Goal: Task Accomplishment & Management: Manage account settings

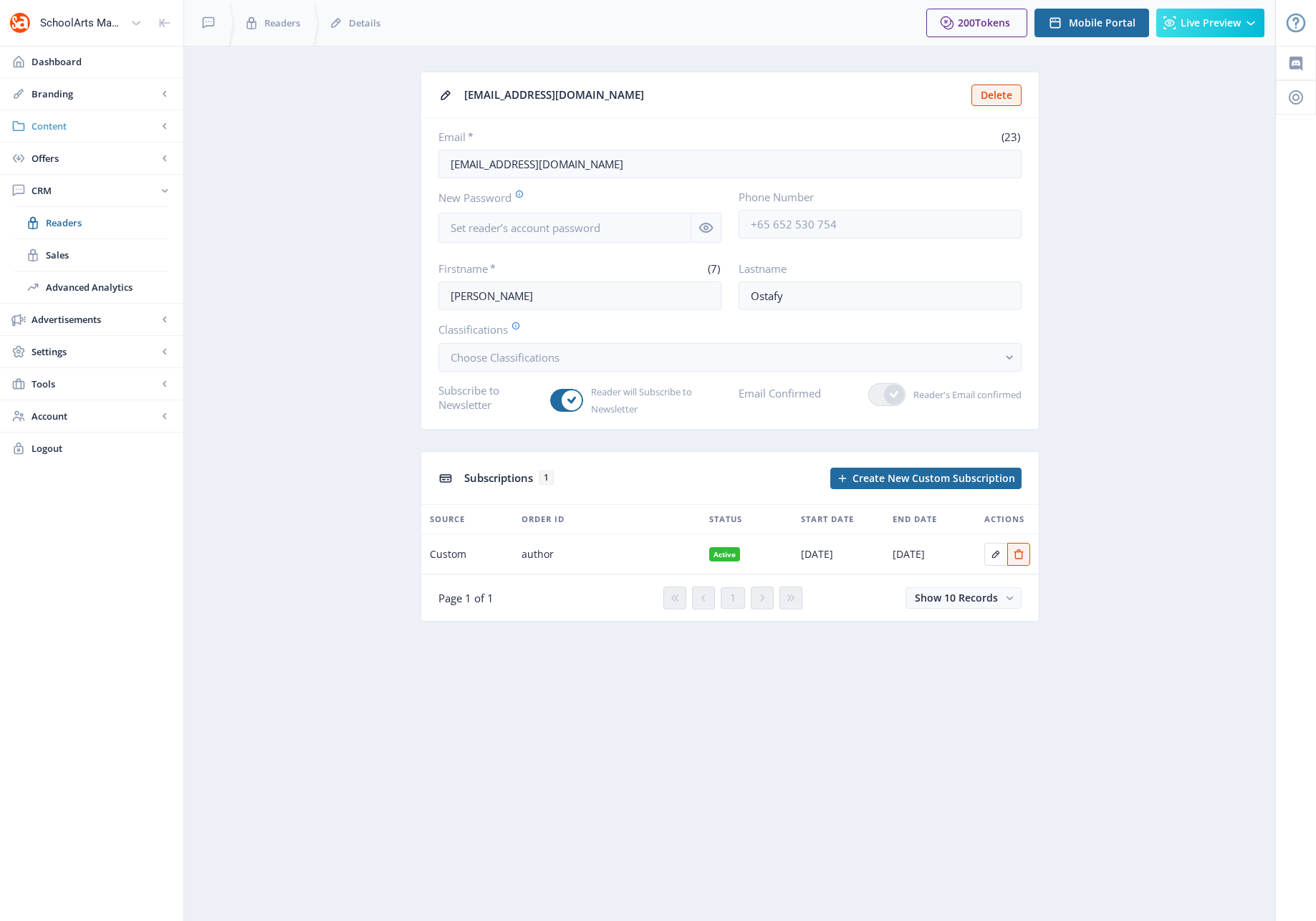
click at [50, 123] on span "Content" at bounding box center [94, 126] width 126 height 15
click at [65, 190] on span "Collections" at bounding box center [108, 190] width 123 height 15
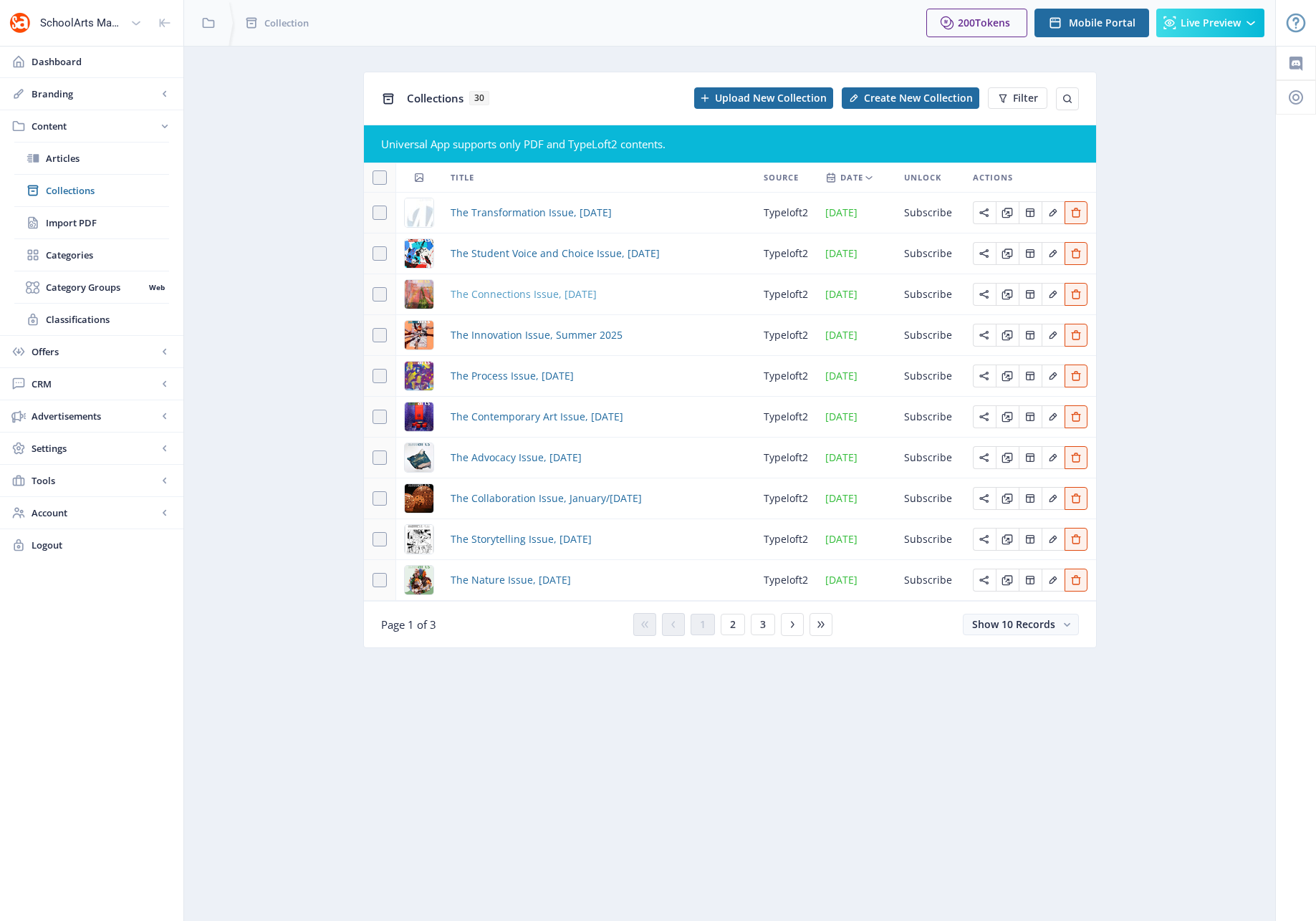
click at [519, 293] on span "The Connections Issue, [DATE]" at bounding box center [523, 294] width 146 height 17
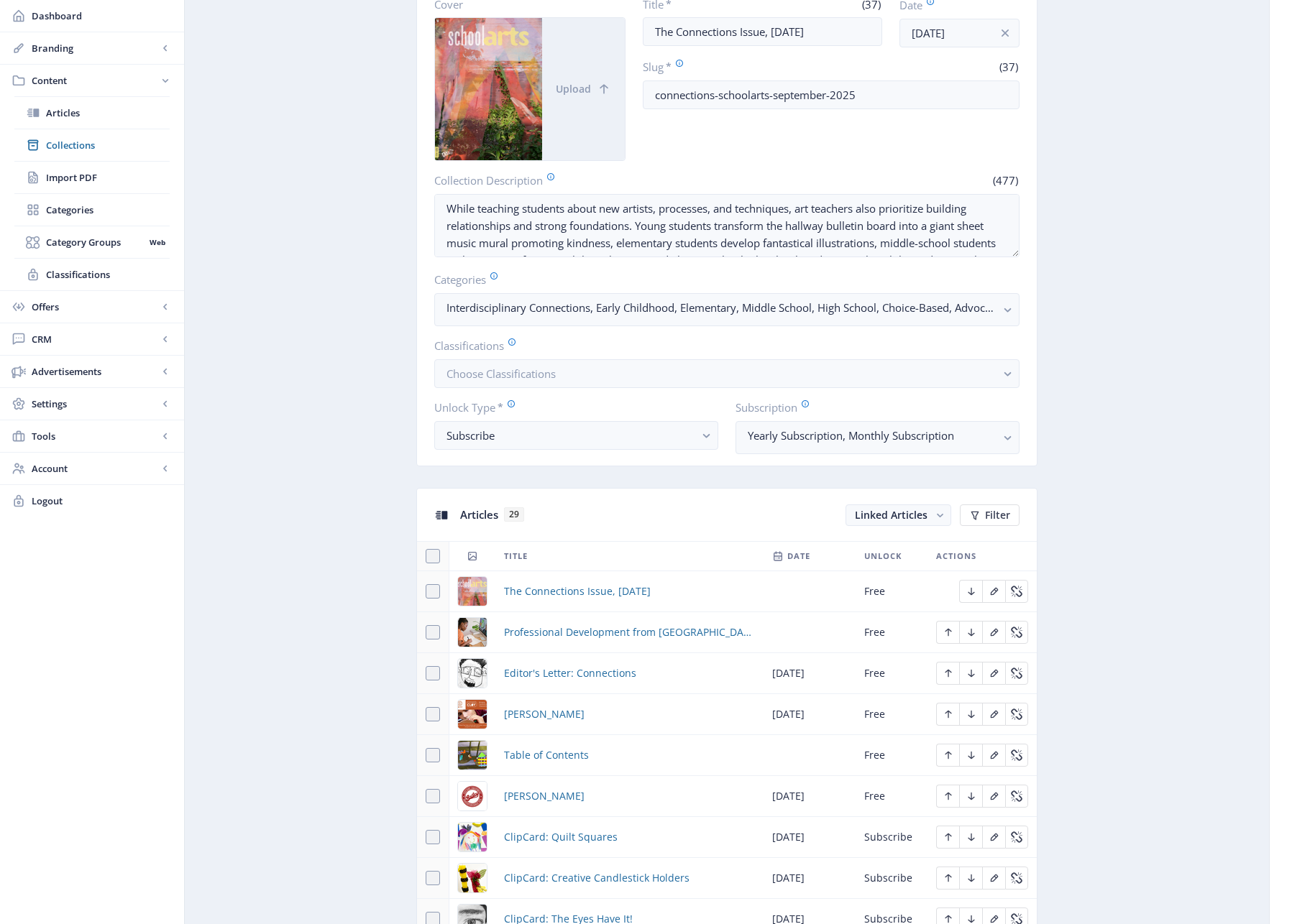
scroll to position [140, 0]
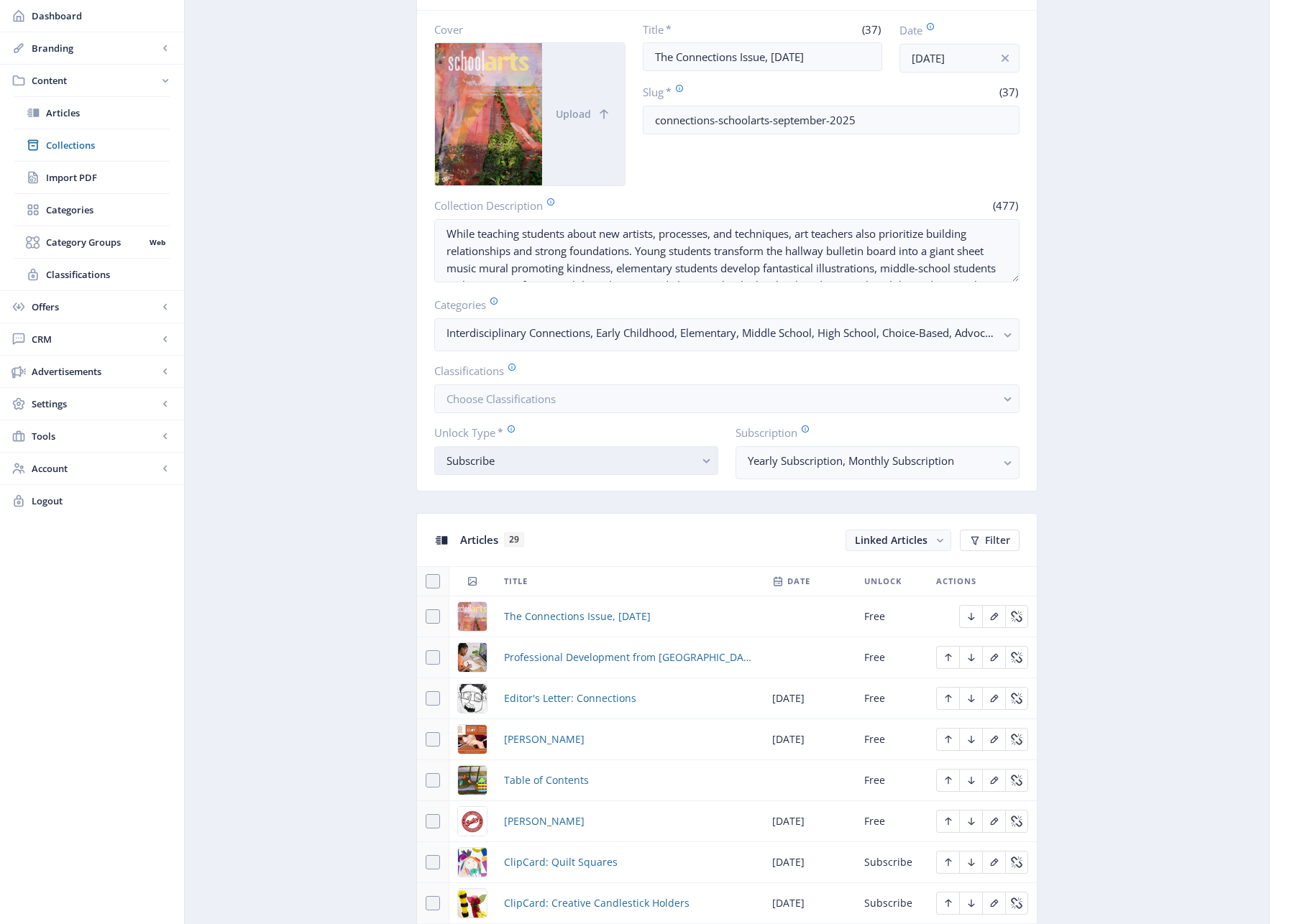
click at [697, 465] on button "Subscribe" at bounding box center [576, 460] width 284 height 28
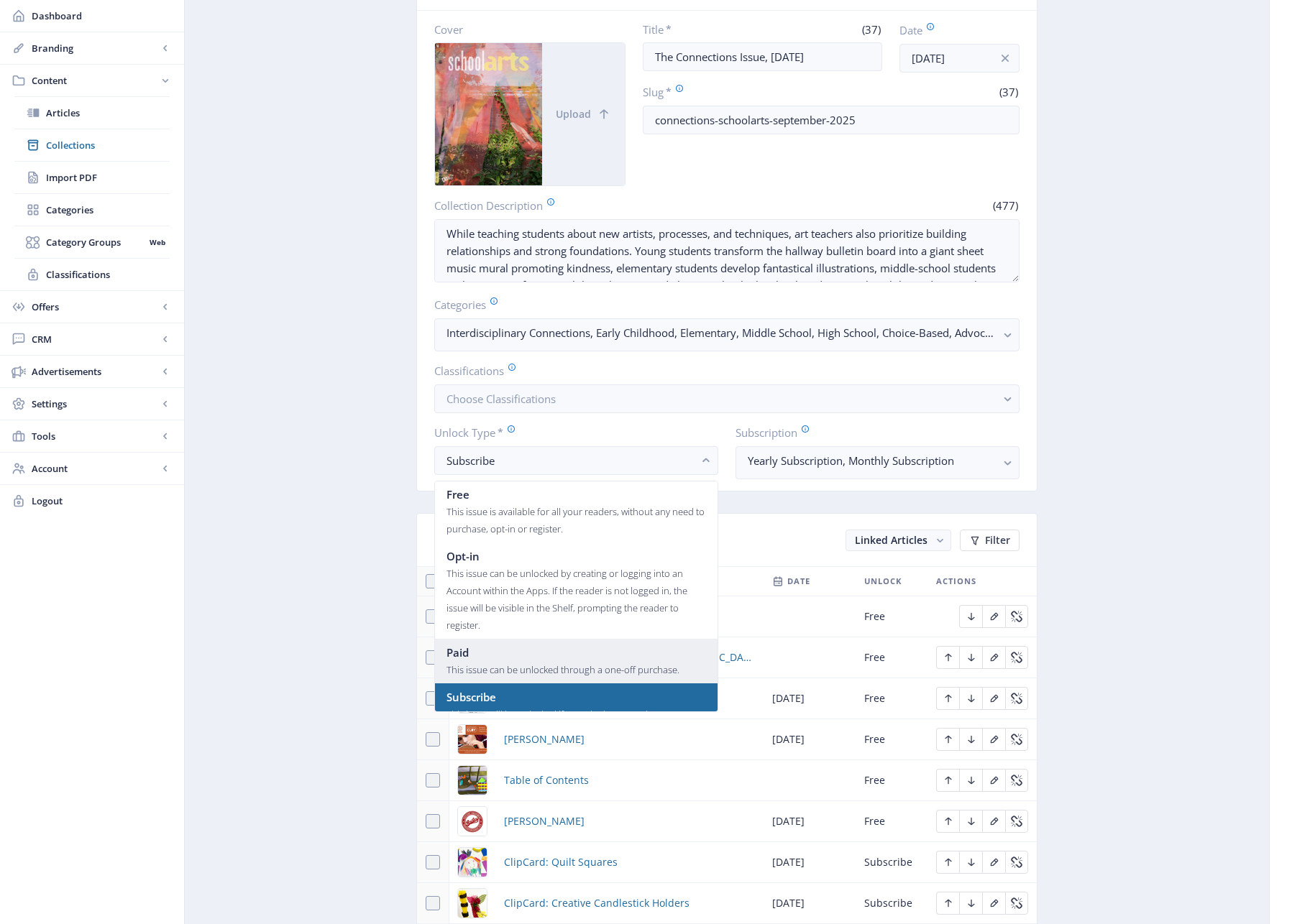
scroll to position [0, 0]
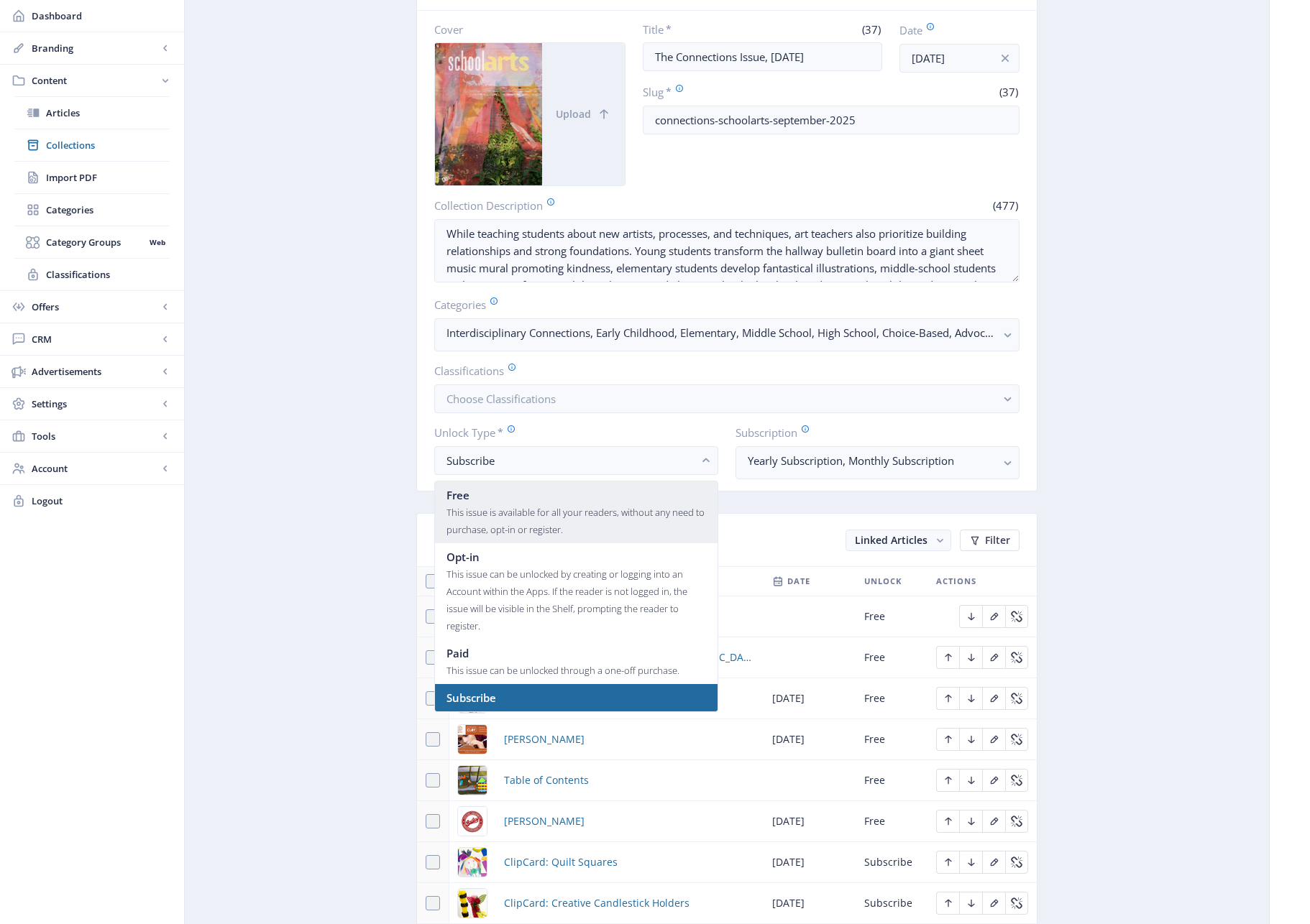
click at [549, 512] on div "This issue is available for all your readers, without any need to purchase, opt…" at bounding box center [576, 521] width 259 height 34
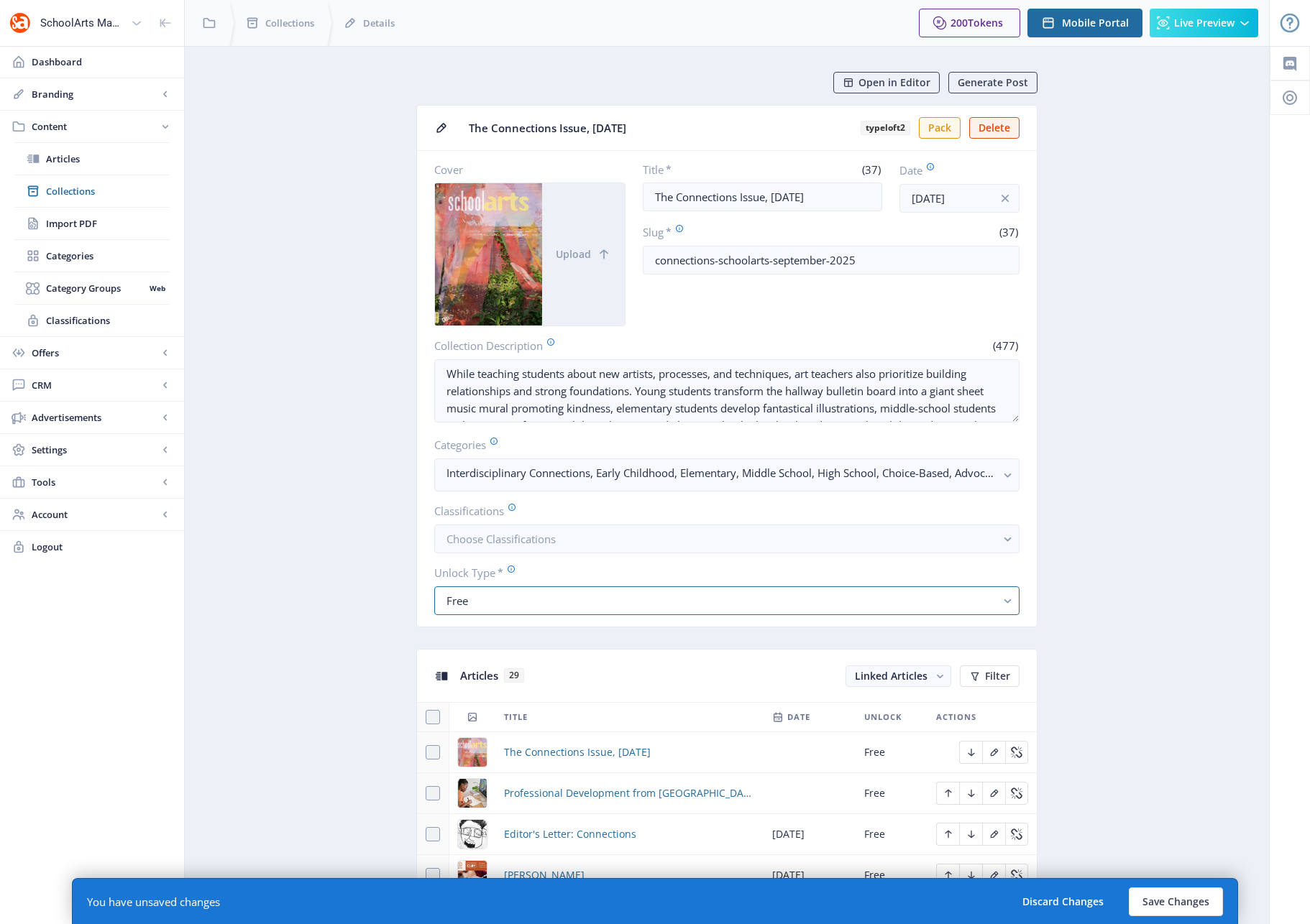
scroll to position [140, 0]
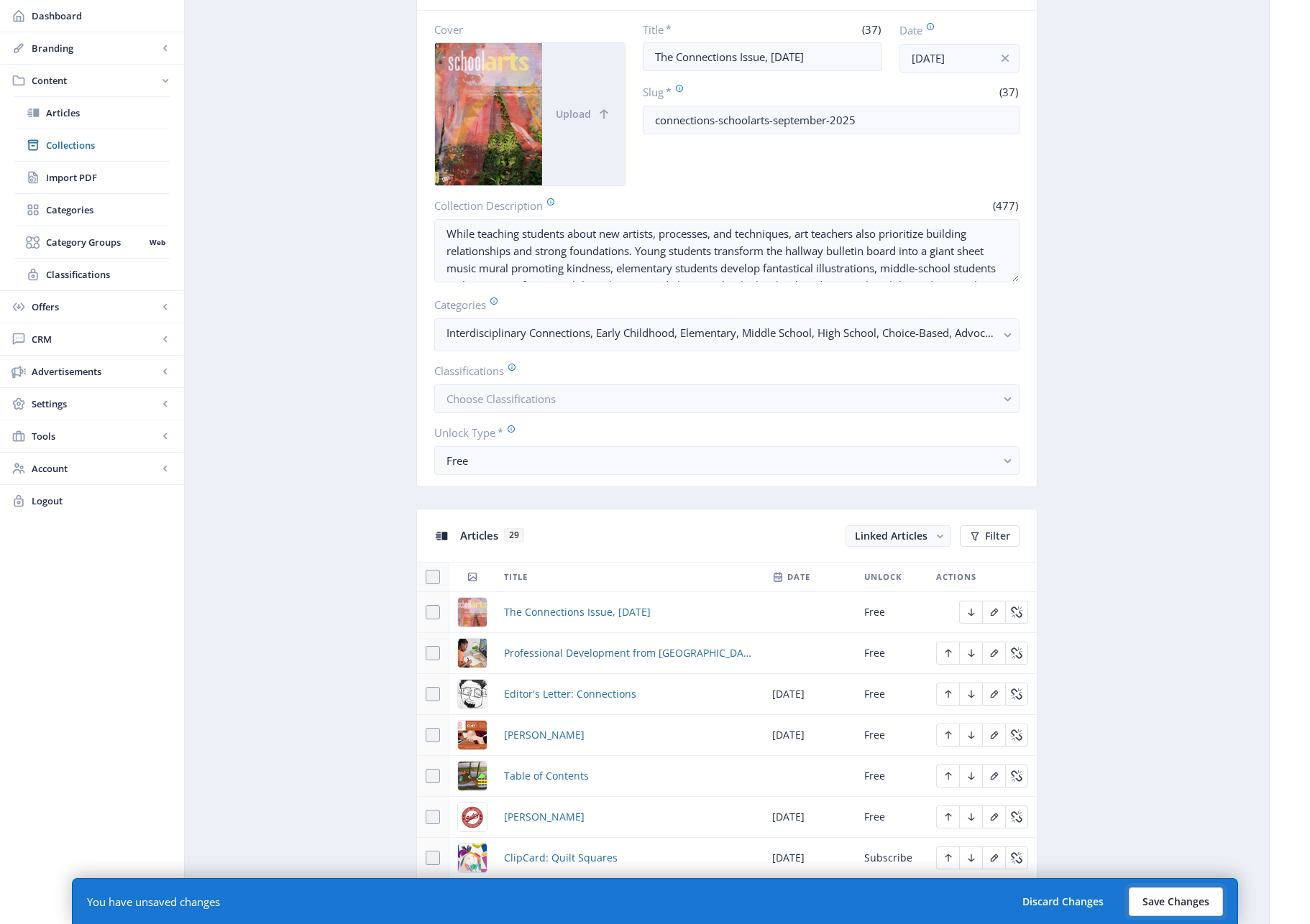
click at [982, 903] on button "Save Changes" at bounding box center [1176, 902] width 94 height 28
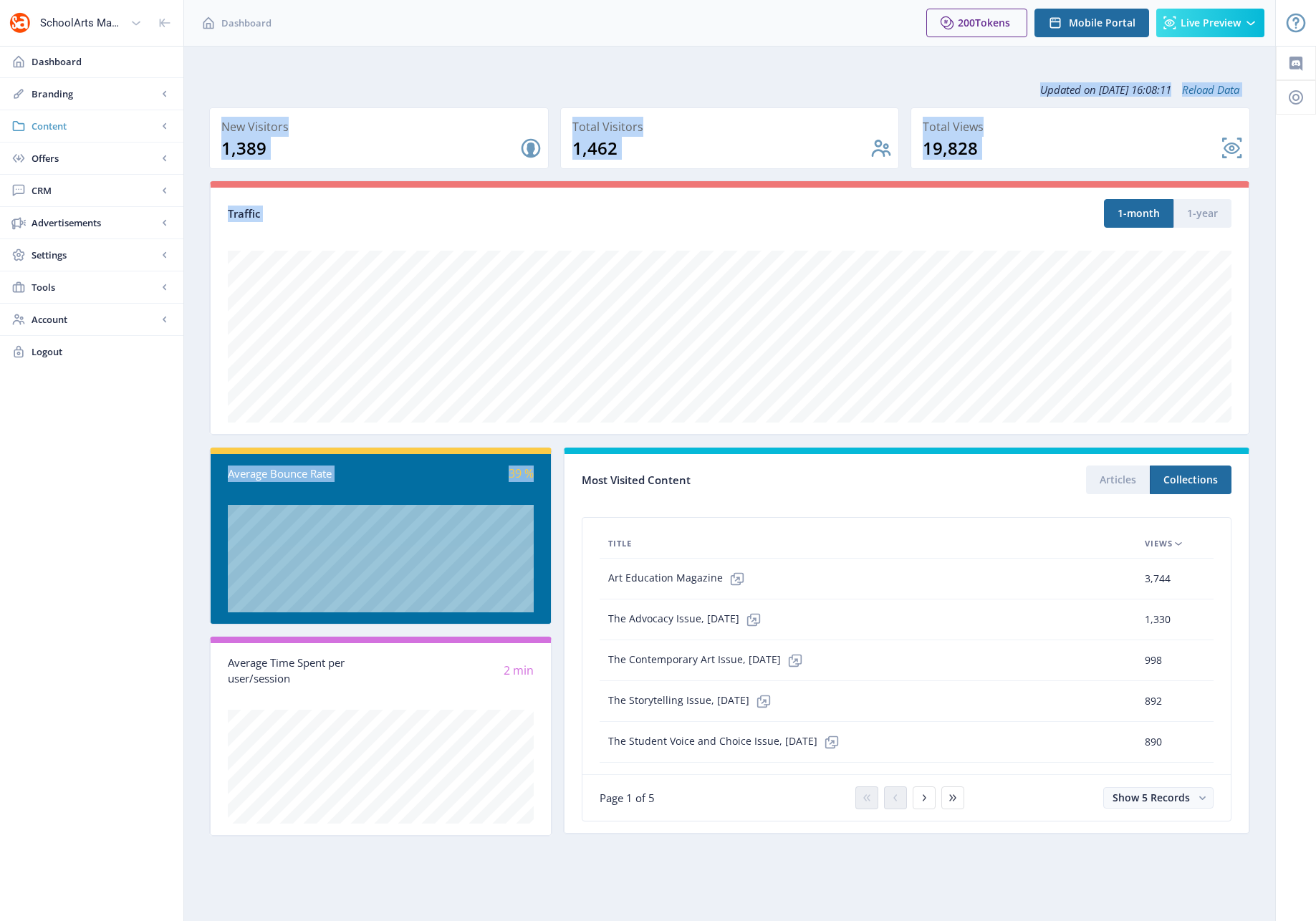
click at [55, 122] on span "Content" at bounding box center [94, 126] width 126 height 15
click at [87, 187] on span "Collections" at bounding box center [108, 190] width 123 height 15
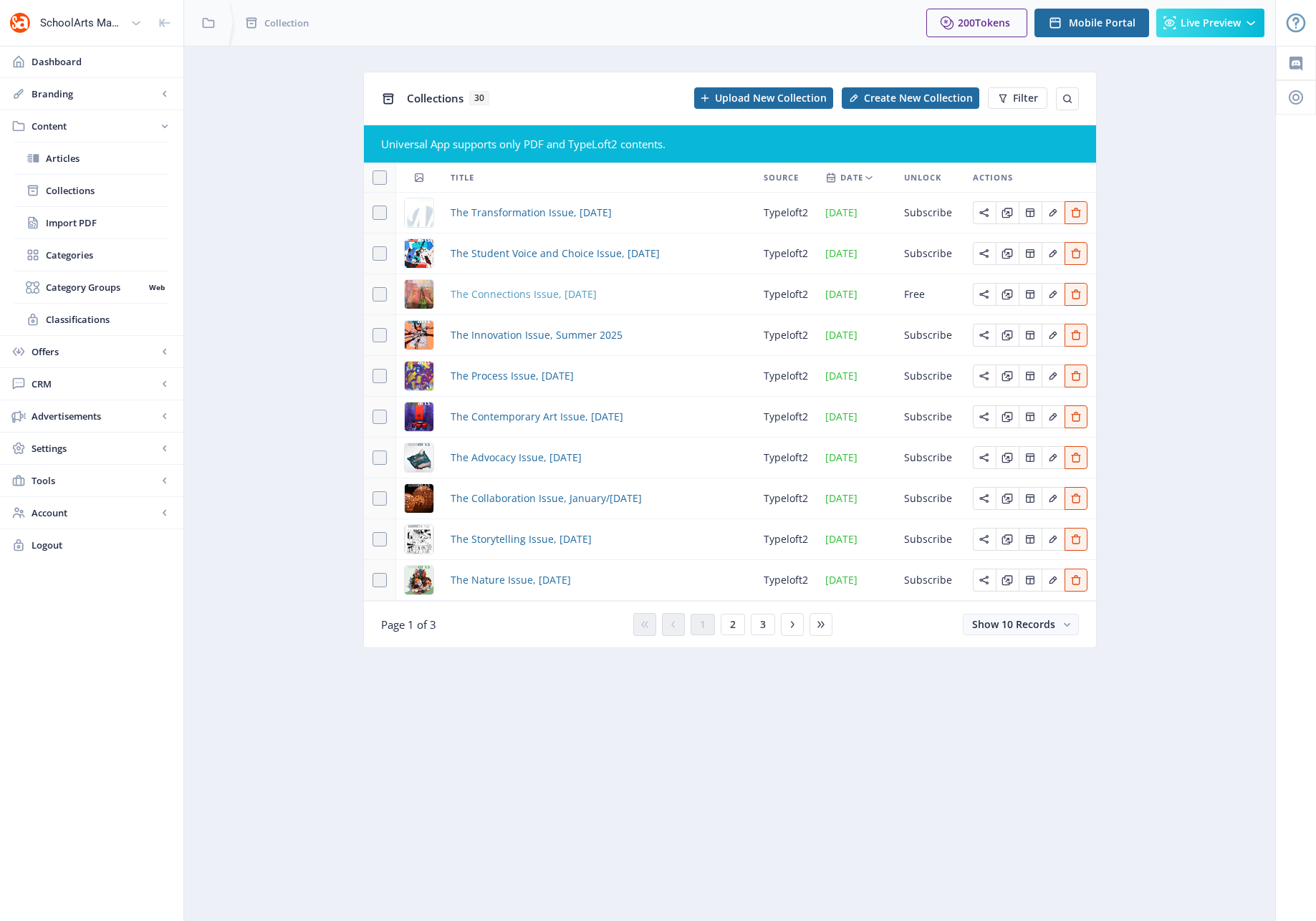
click at [583, 292] on span "The Connections Issue, [DATE]" at bounding box center [523, 294] width 146 height 17
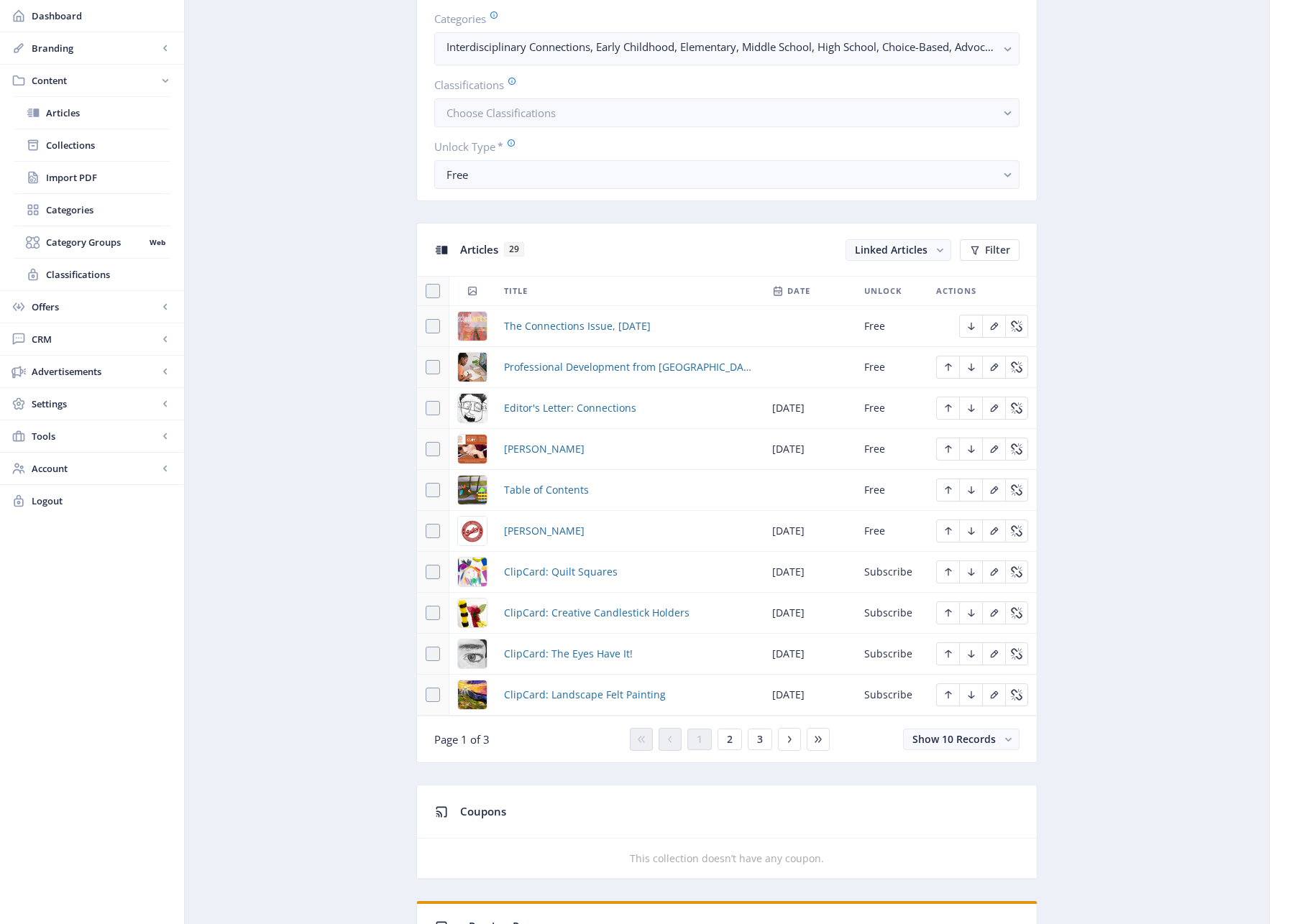
scroll to position [422, 0]
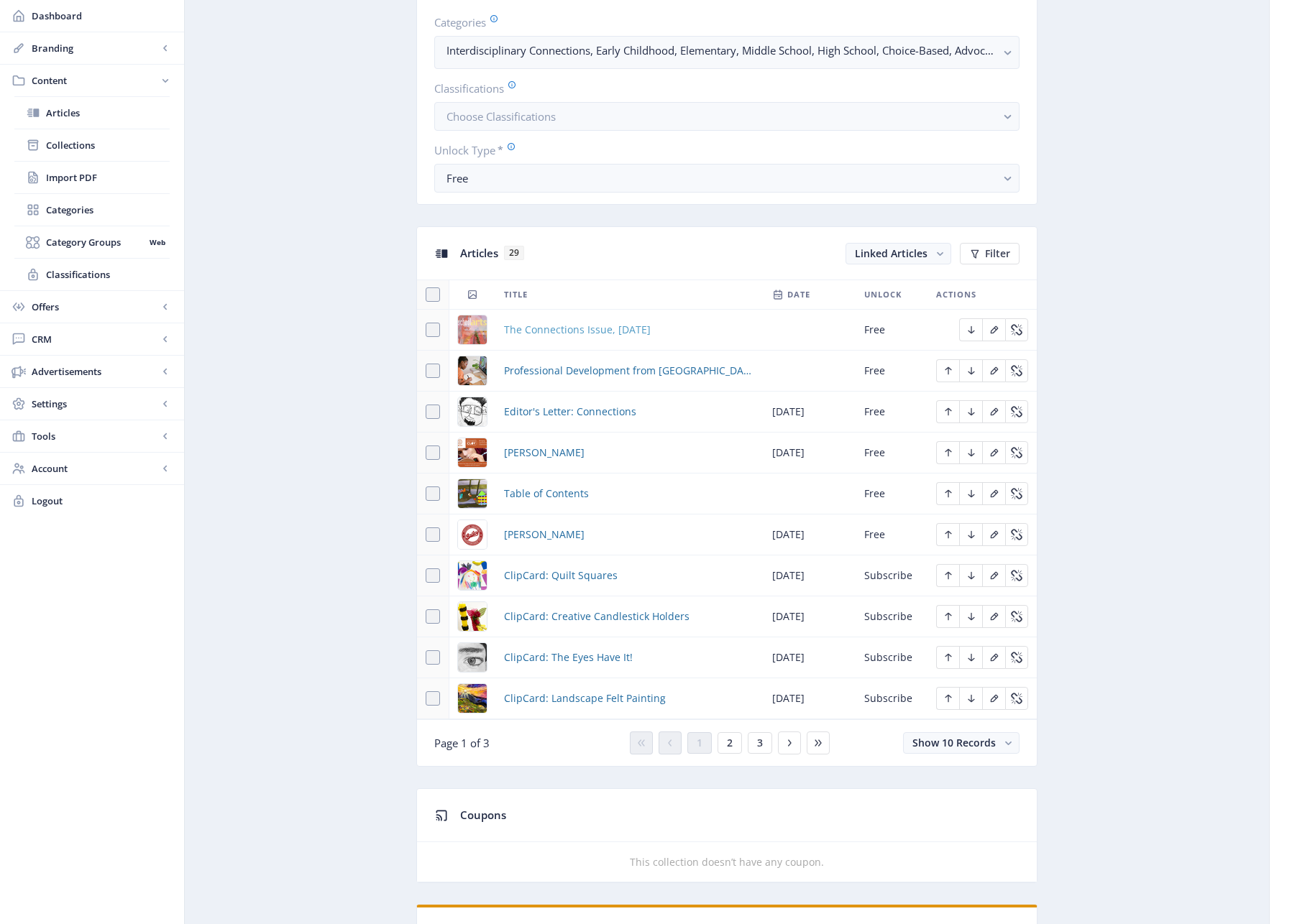
click at [607, 333] on span "The Connections Issue, [DATE]" at bounding box center [577, 330] width 147 height 17
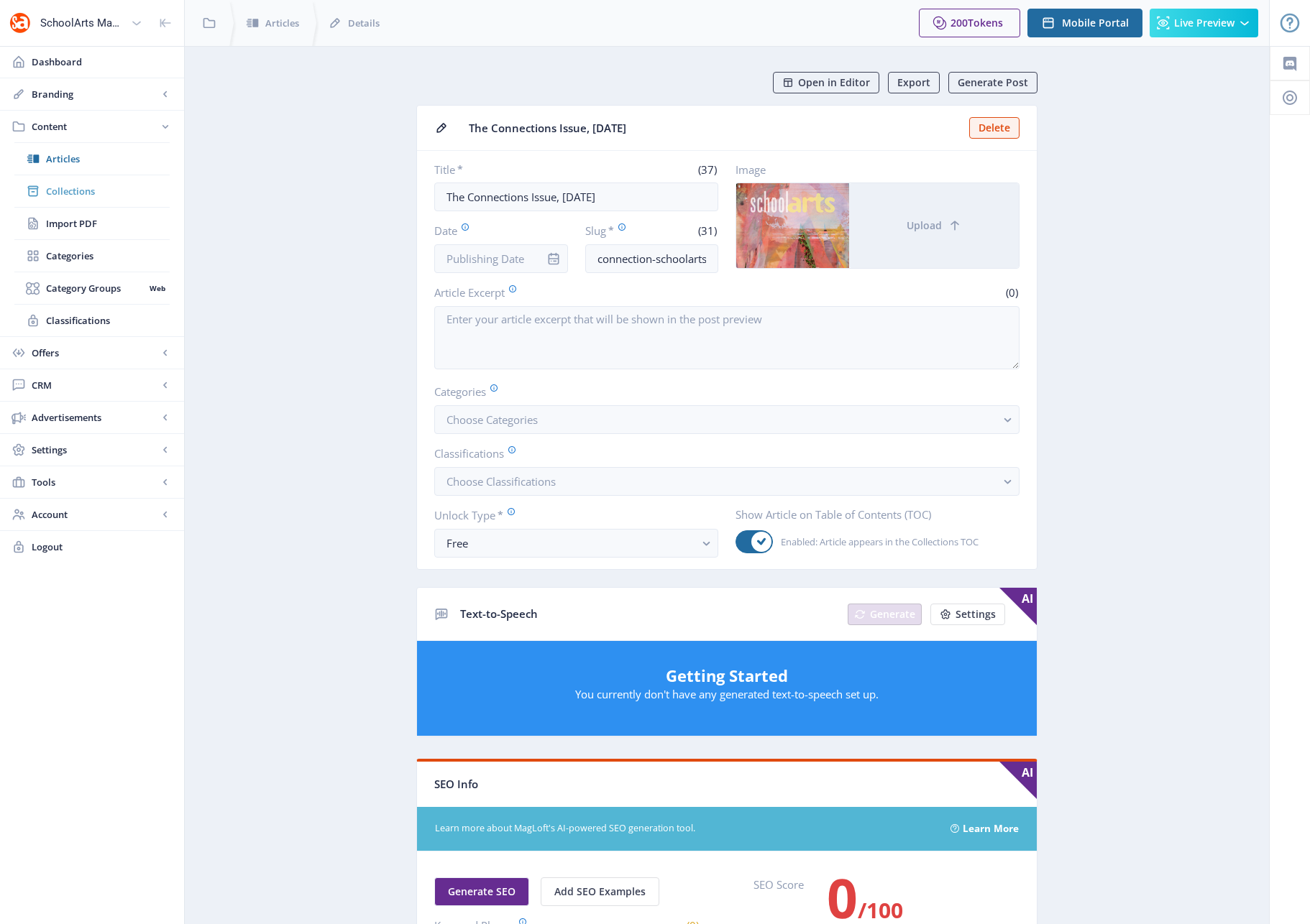
click at [70, 192] on span "Collections" at bounding box center [108, 191] width 124 height 15
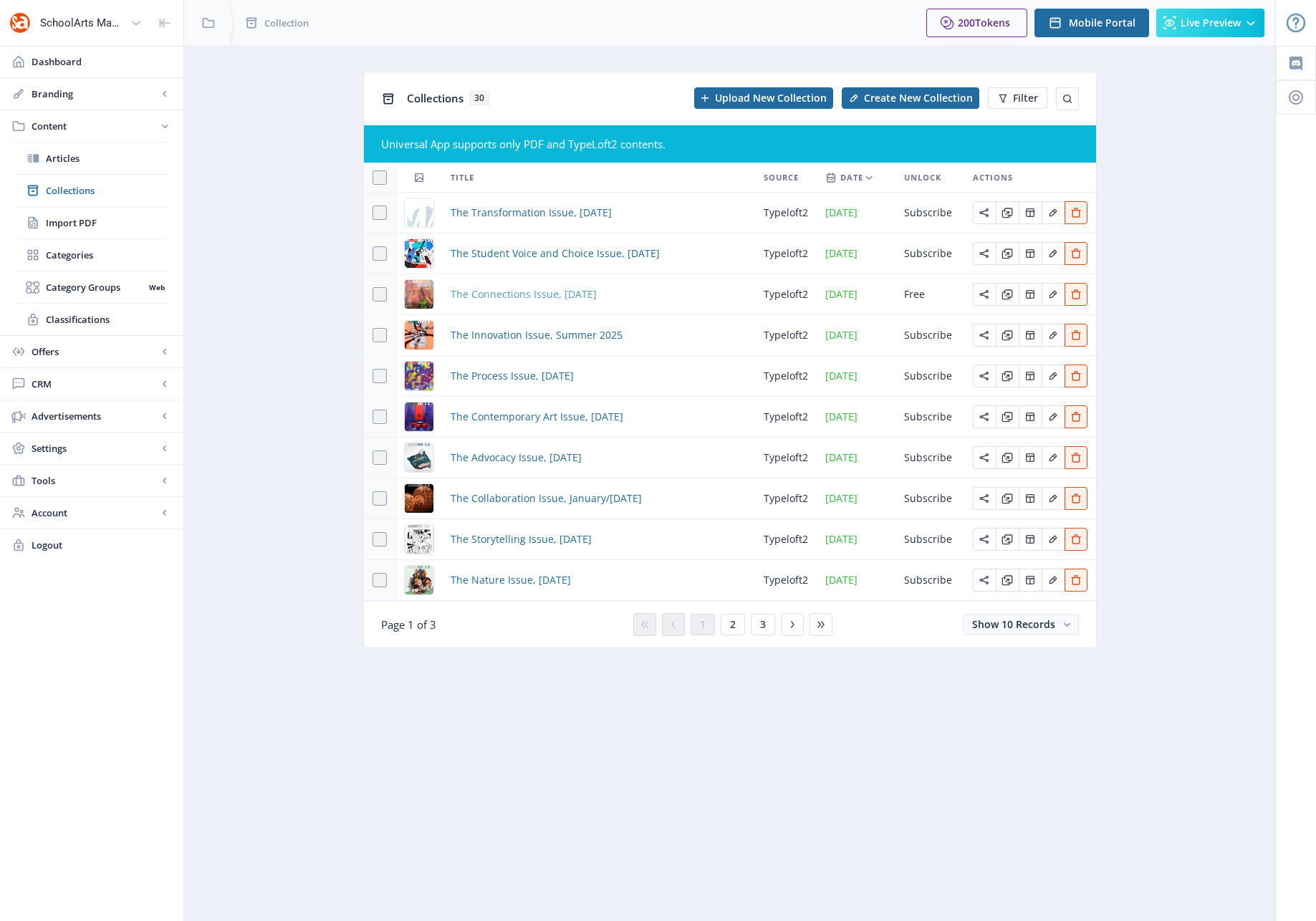
click at [529, 291] on span "The Connections Issue, [DATE]" at bounding box center [523, 294] width 146 height 17
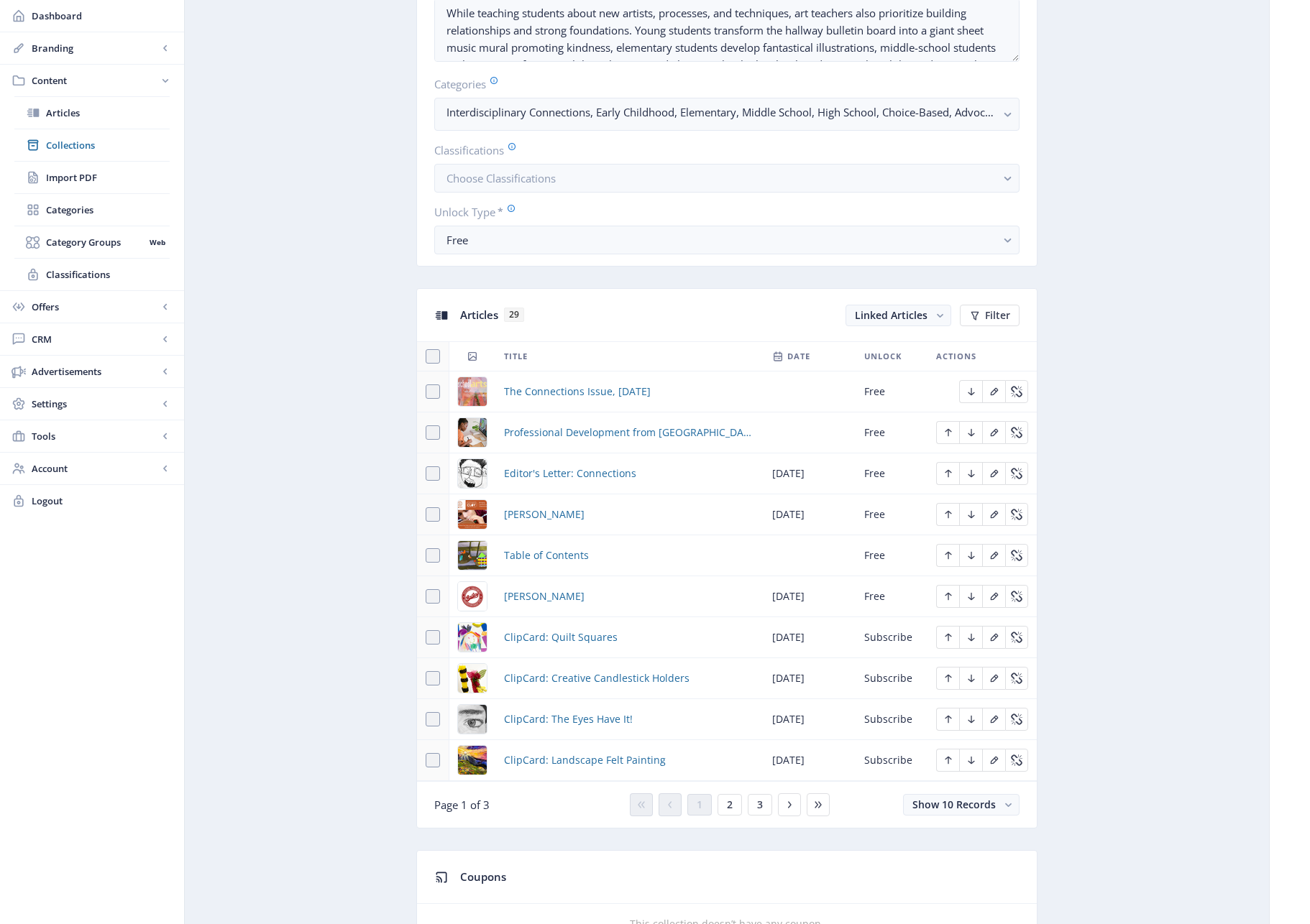
scroll to position [362, 0]
click at [967, 185] on button "Choose Classifications" at bounding box center [727, 177] width 585 height 28
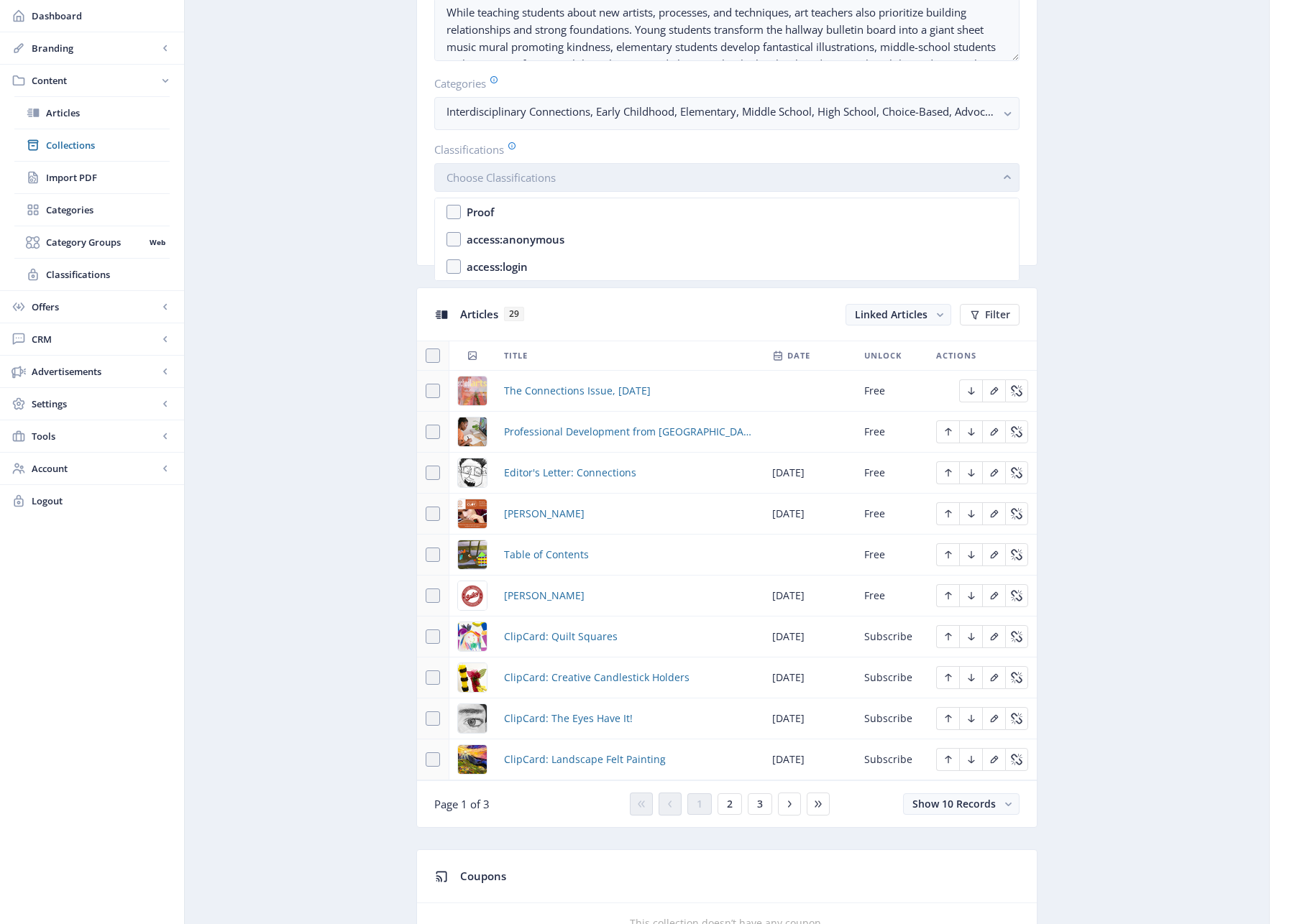
click at [968, 185] on button "Choose Classifications" at bounding box center [727, 177] width 585 height 28
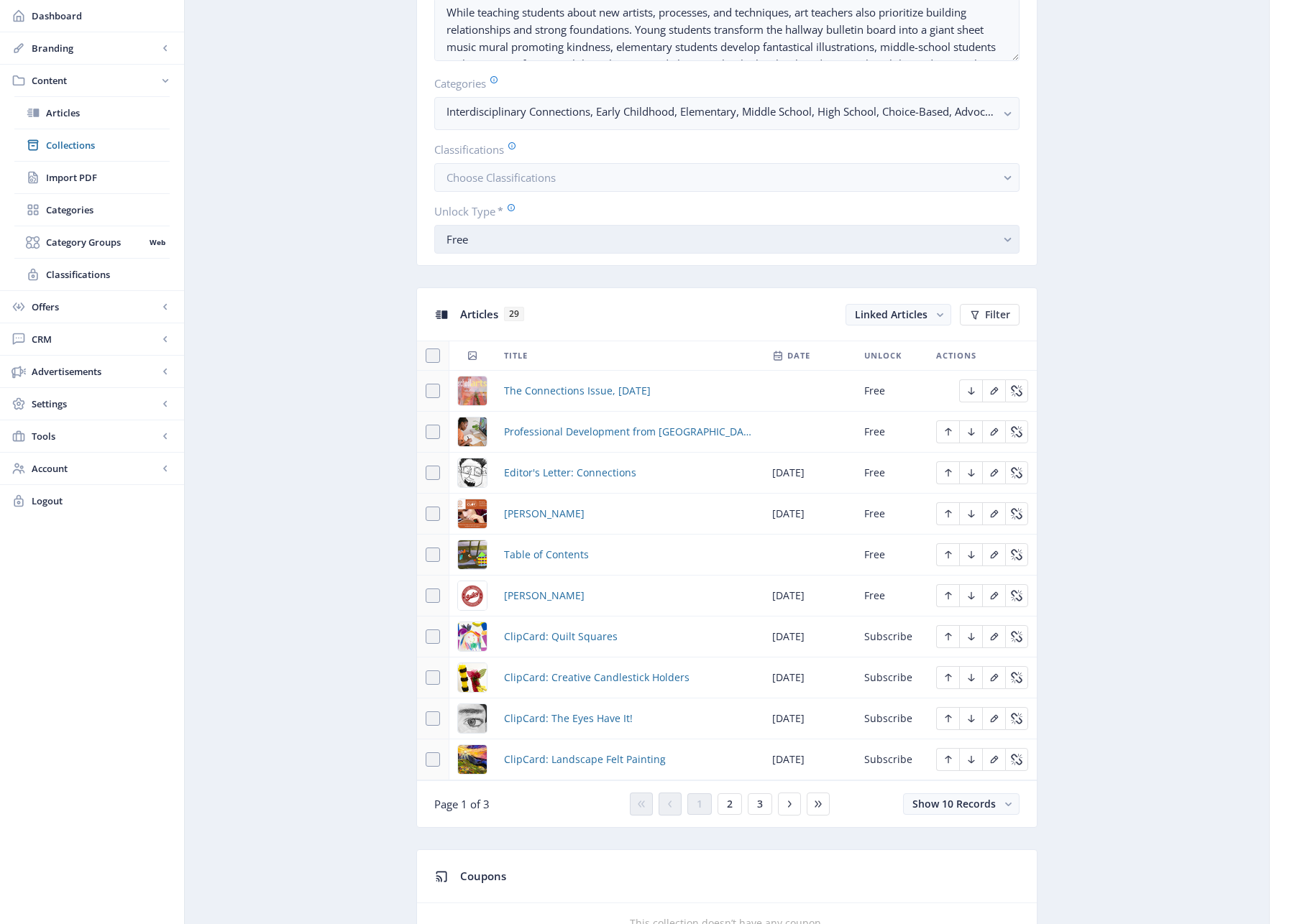
click at [990, 249] on button "Free" at bounding box center [727, 239] width 585 height 28
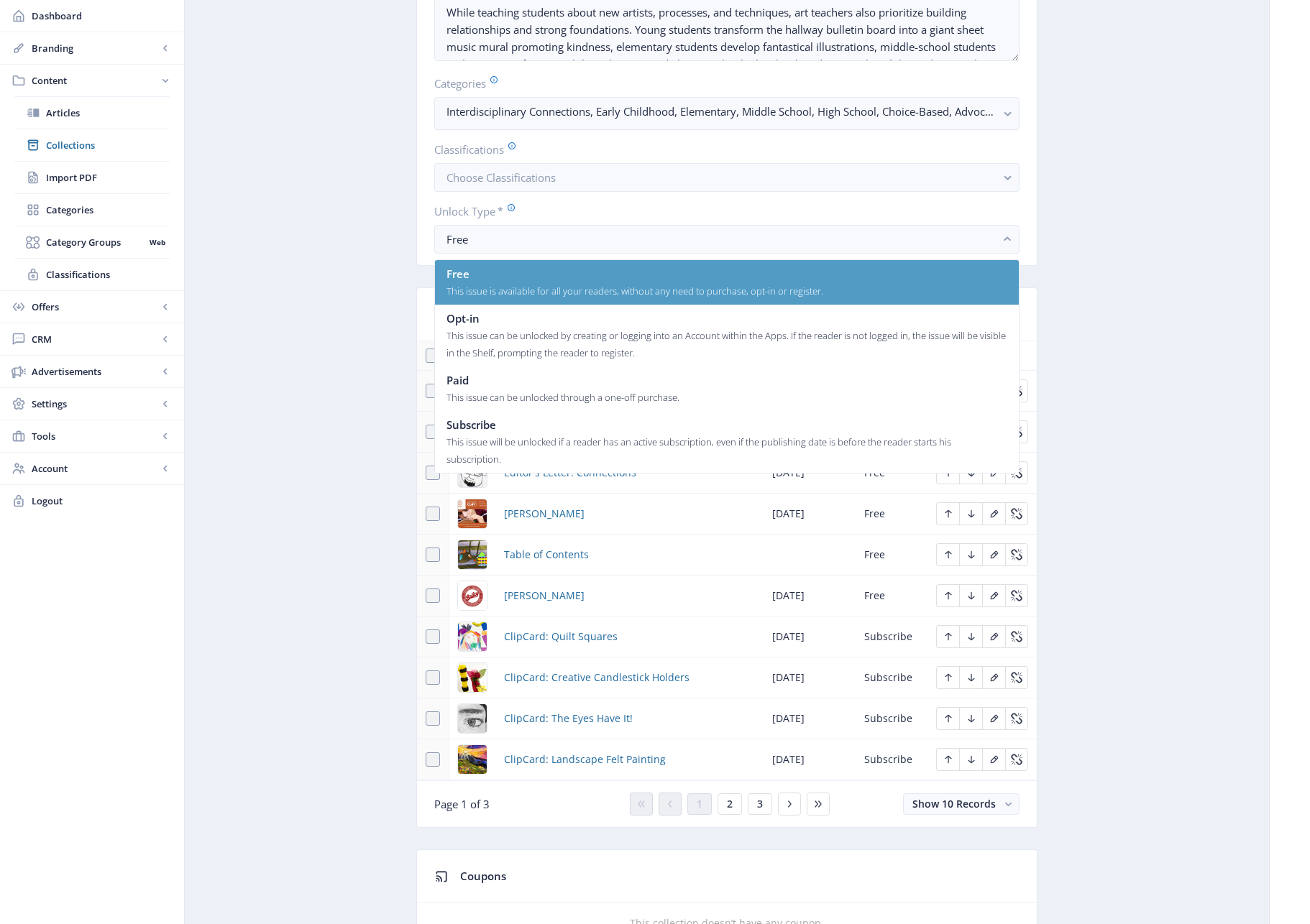
click at [621, 289] on div "This issue is available for all your readers, without any need to purchase, opt…" at bounding box center [635, 291] width 377 height 17
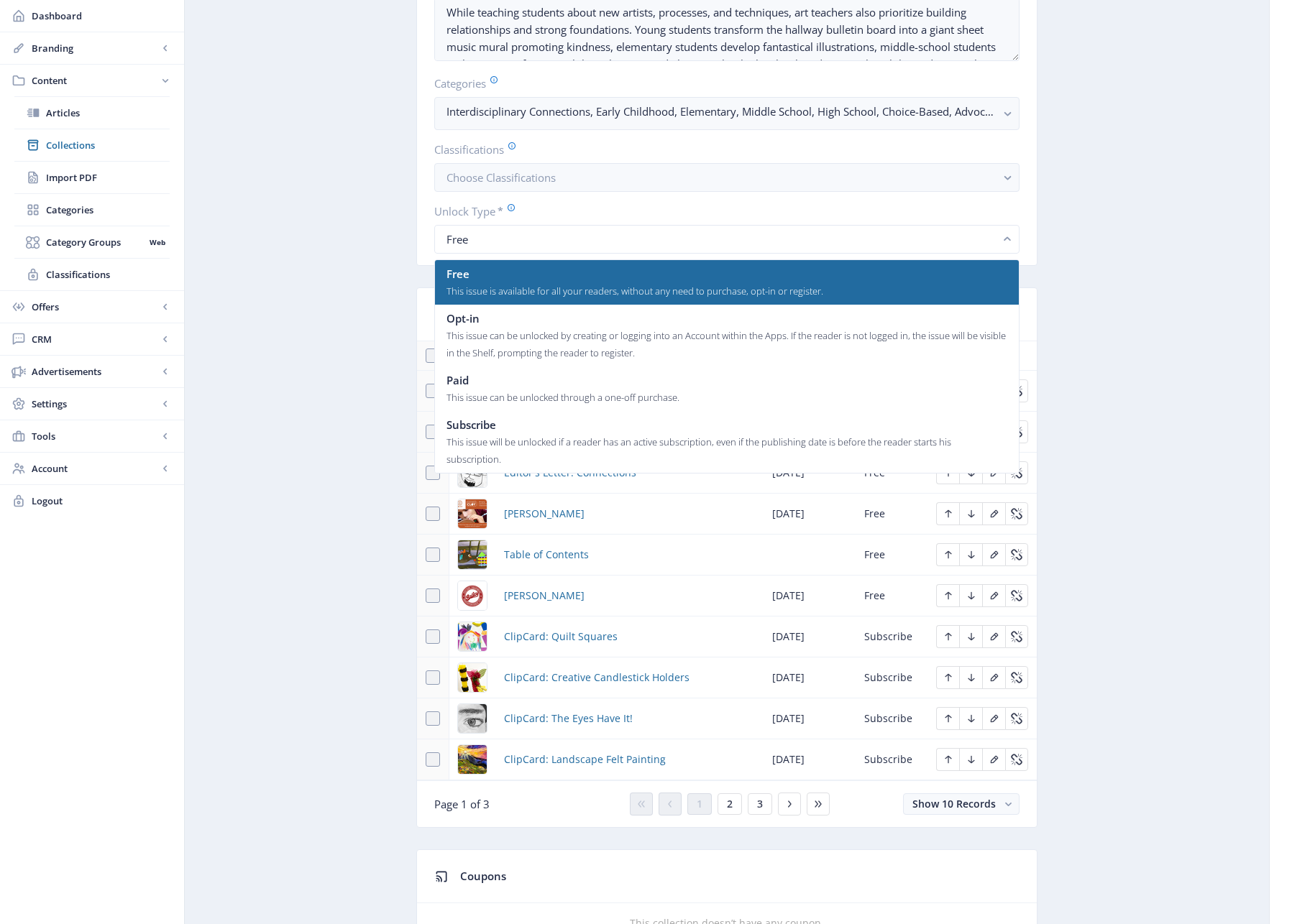
scroll to position [362, 0]
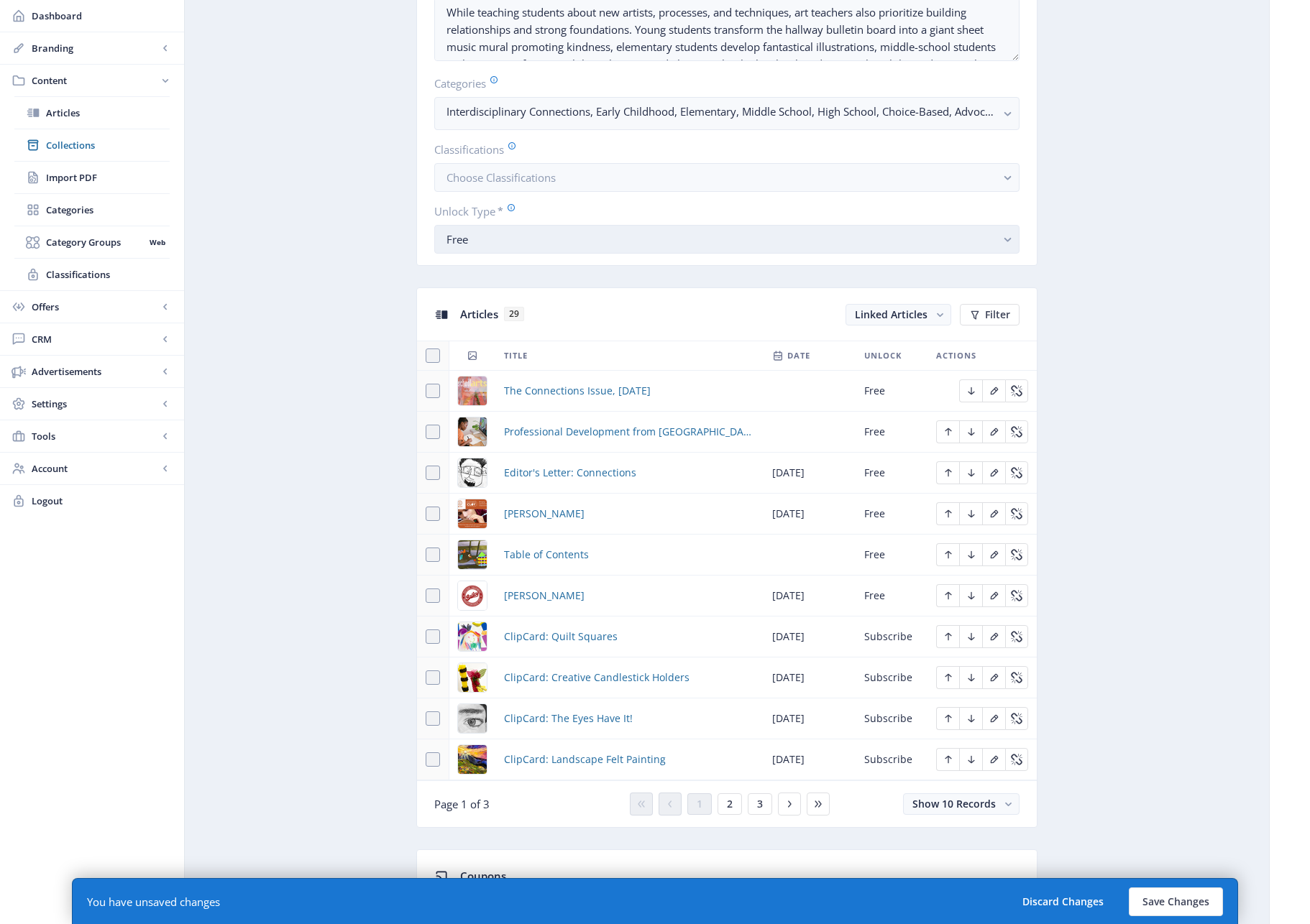
click at [651, 238] on div "Free" at bounding box center [721, 240] width 549 height 17
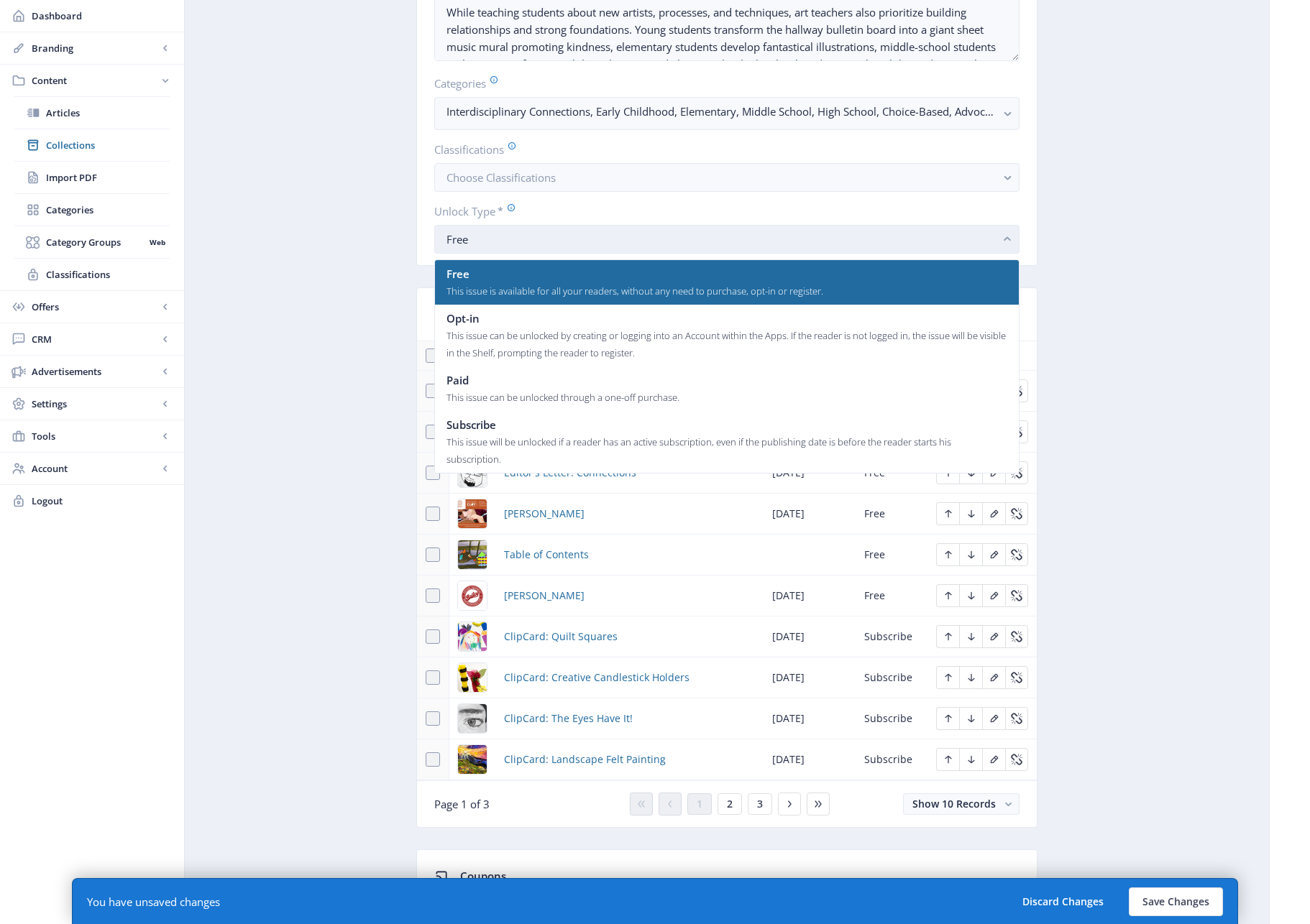
scroll to position [0, 0]
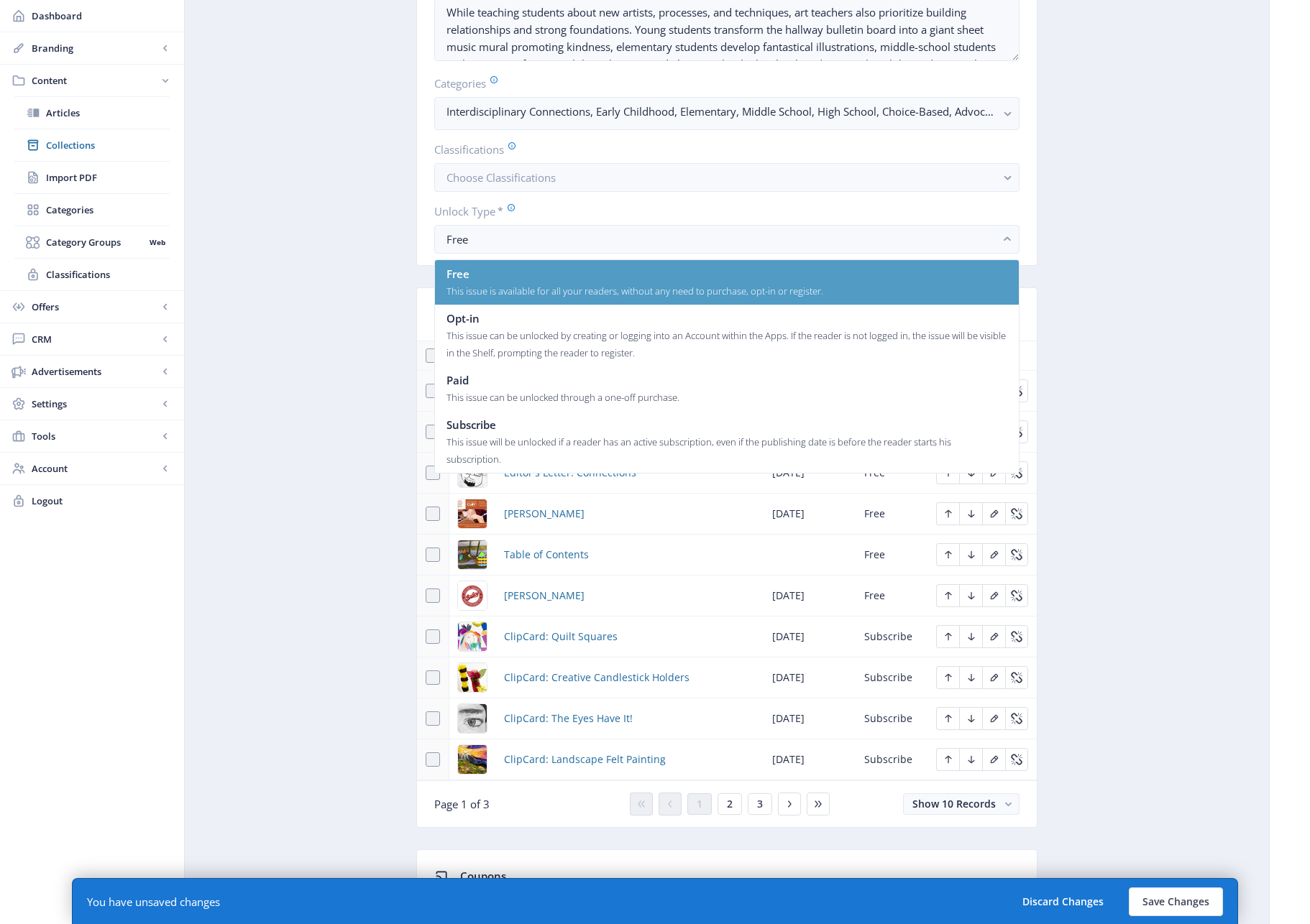
click at [611, 281] on div "Free" at bounding box center [635, 274] width 377 height 17
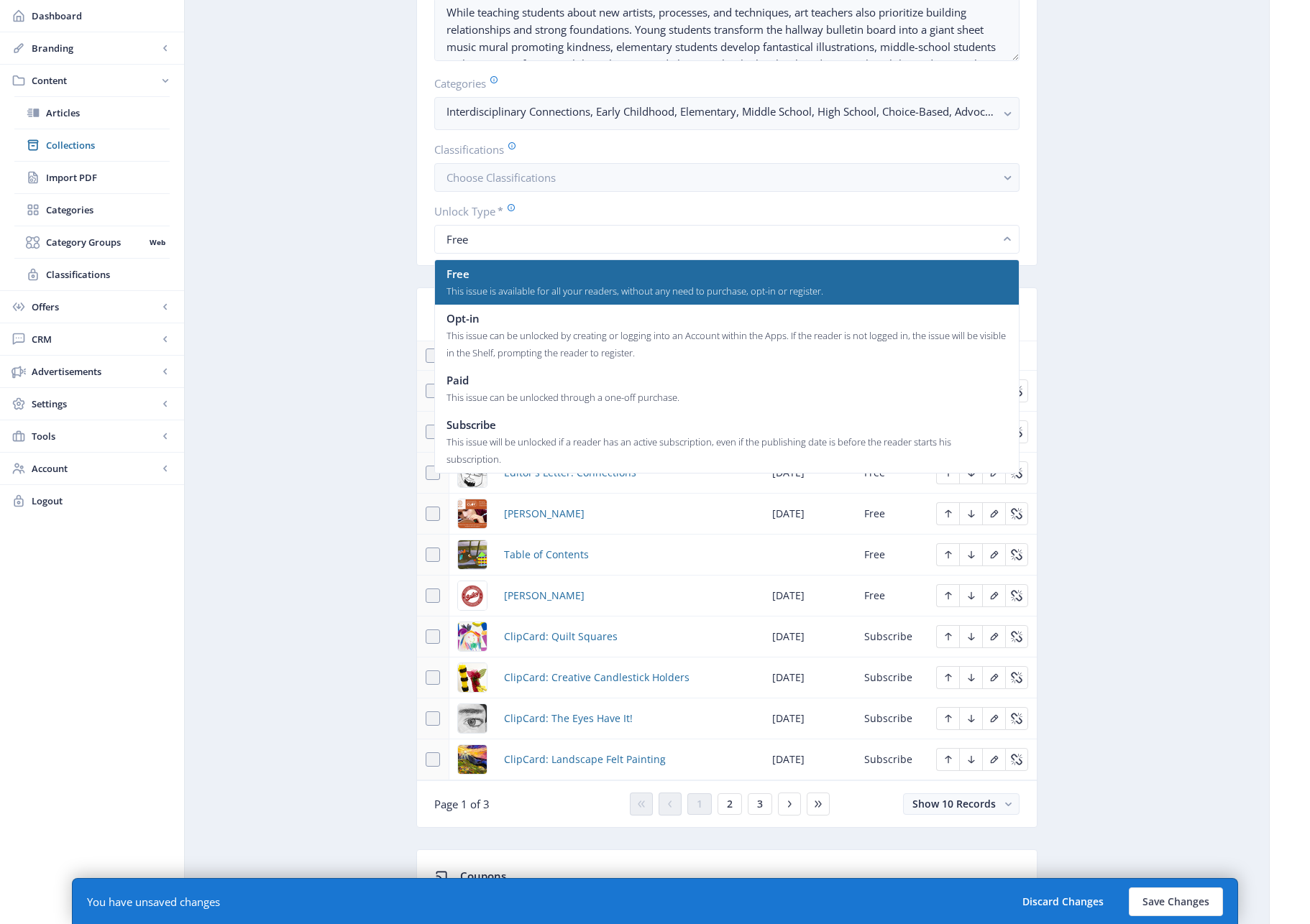
scroll to position [362, 0]
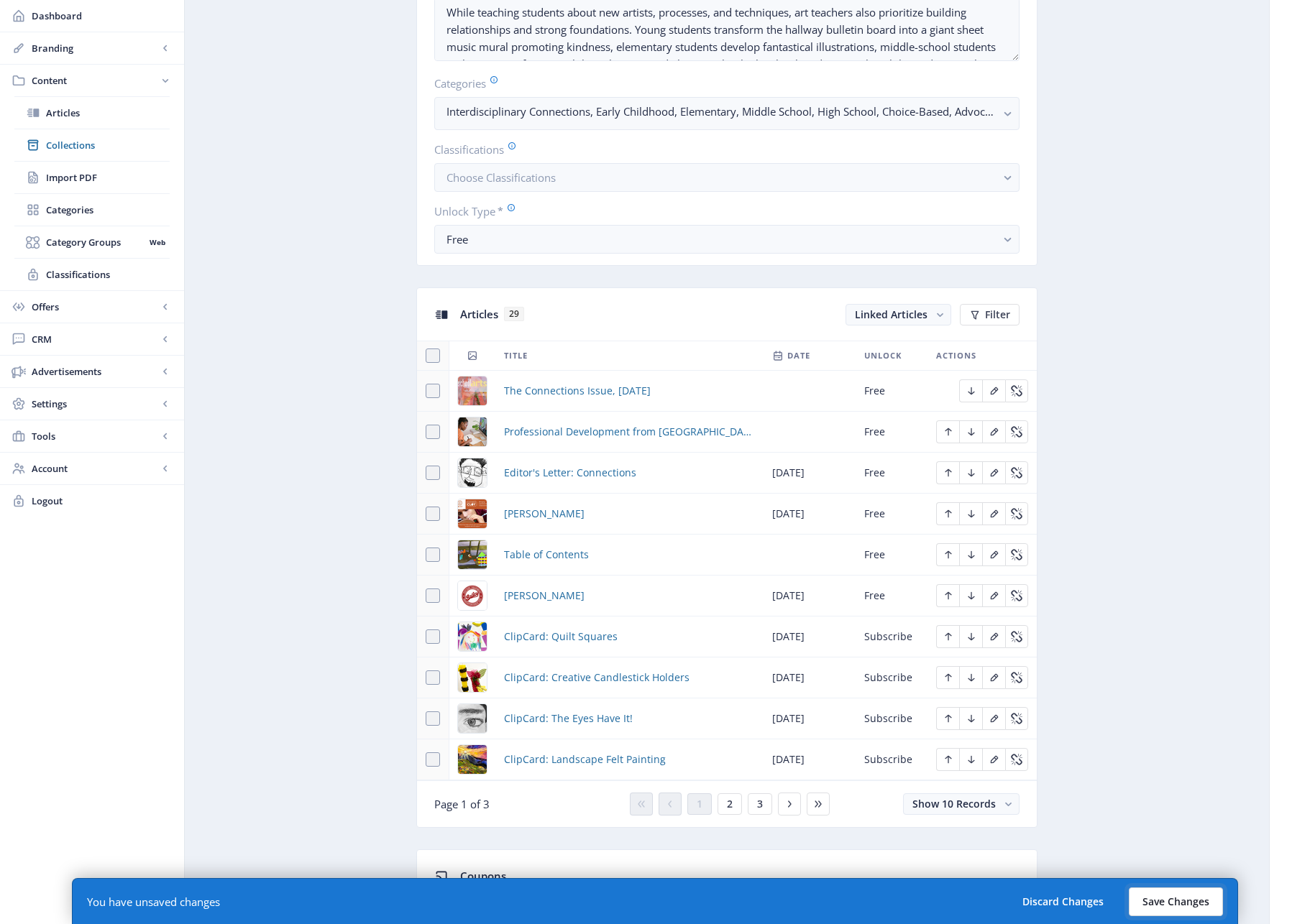
click at [1196, 899] on button "Save Changes" at bounding box center [1176, 902] width 94 height 28
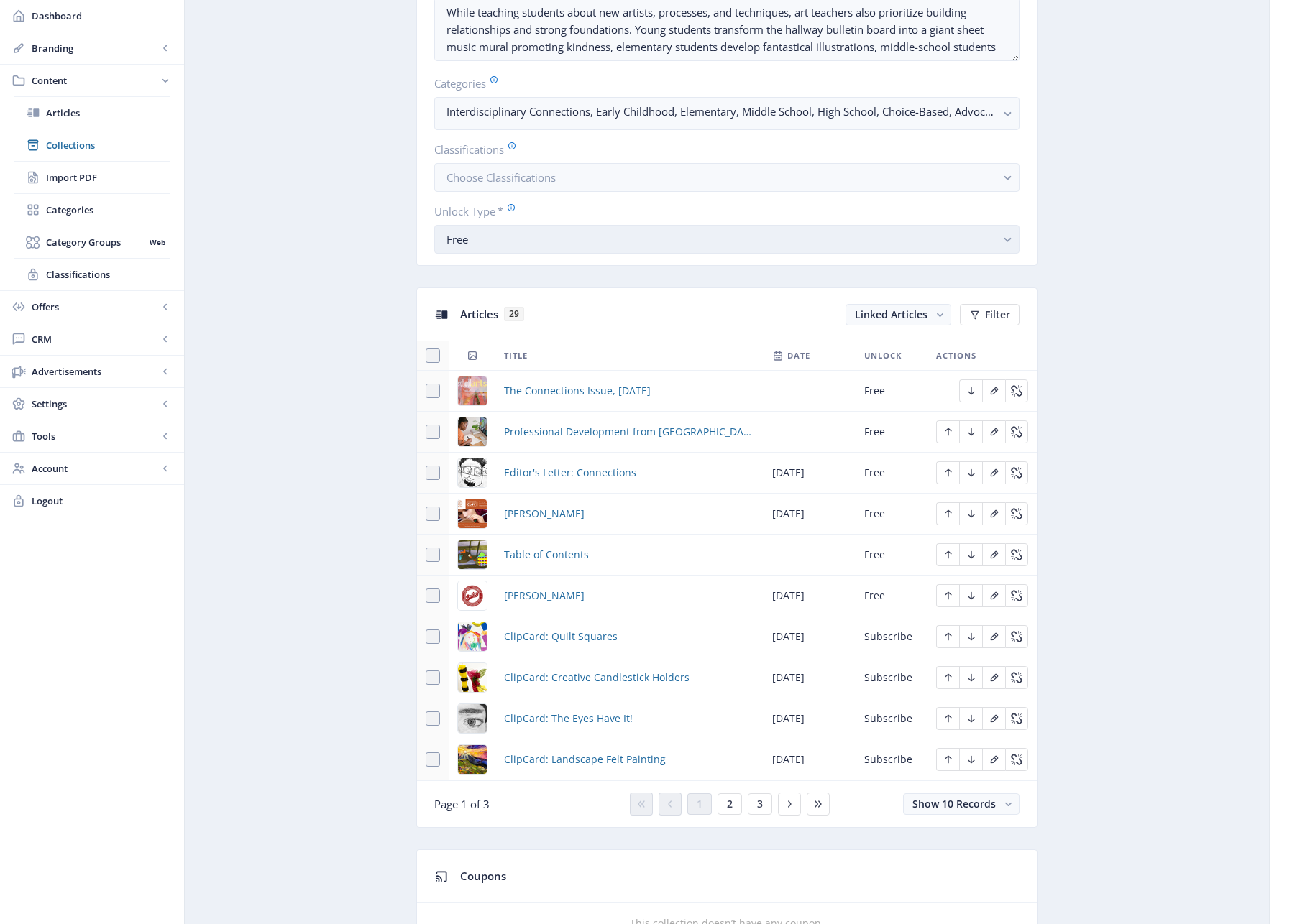
click at [687, 234] on div "Free" at bounding box center [721, 240] width 549 height 17
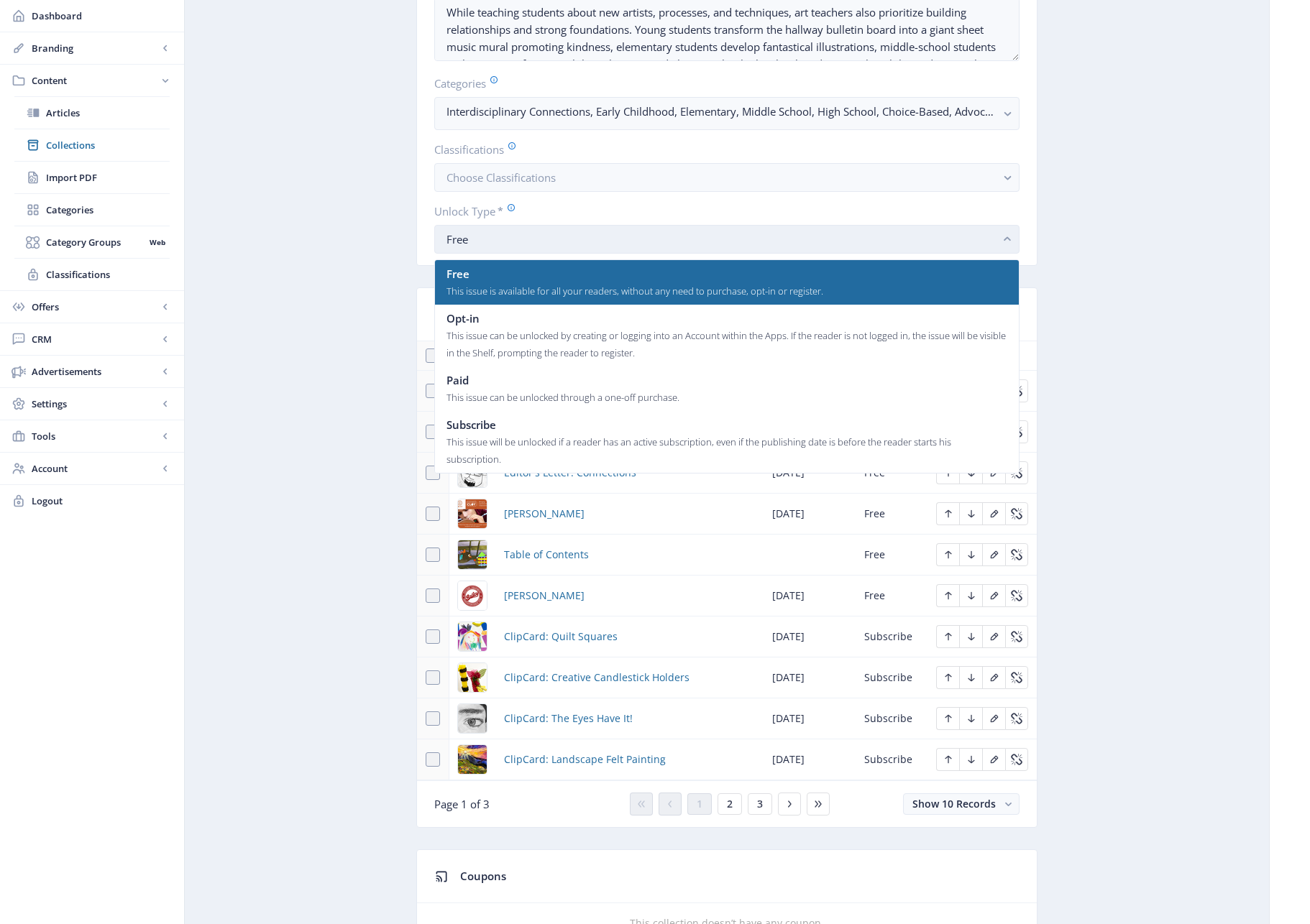
scroll to position [0, 0]
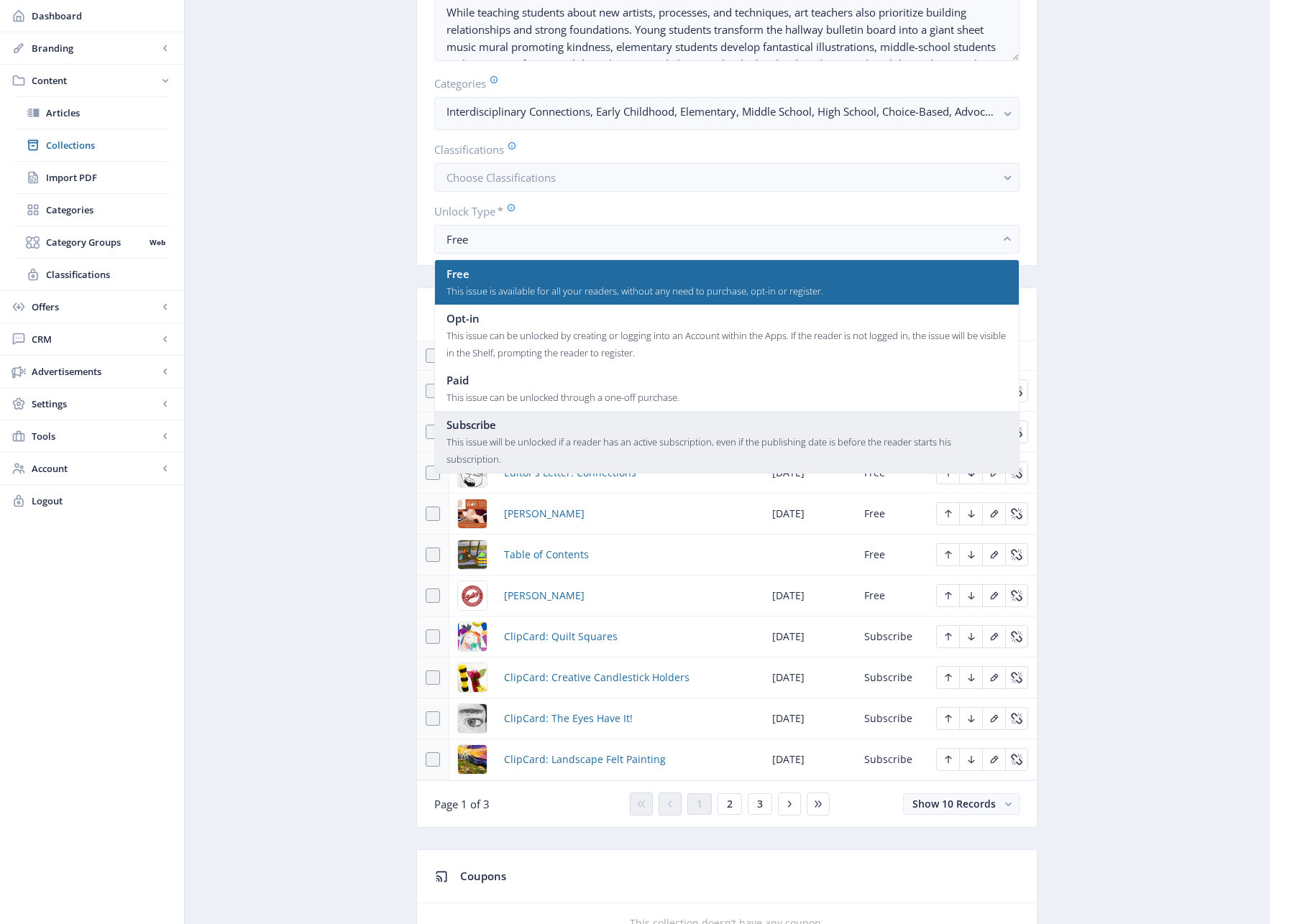
click at [597, 440] on div "This issue will be unlocked if a reader has an active subscription, even if the…" at bounding box center [727, 451] width 561 height 34
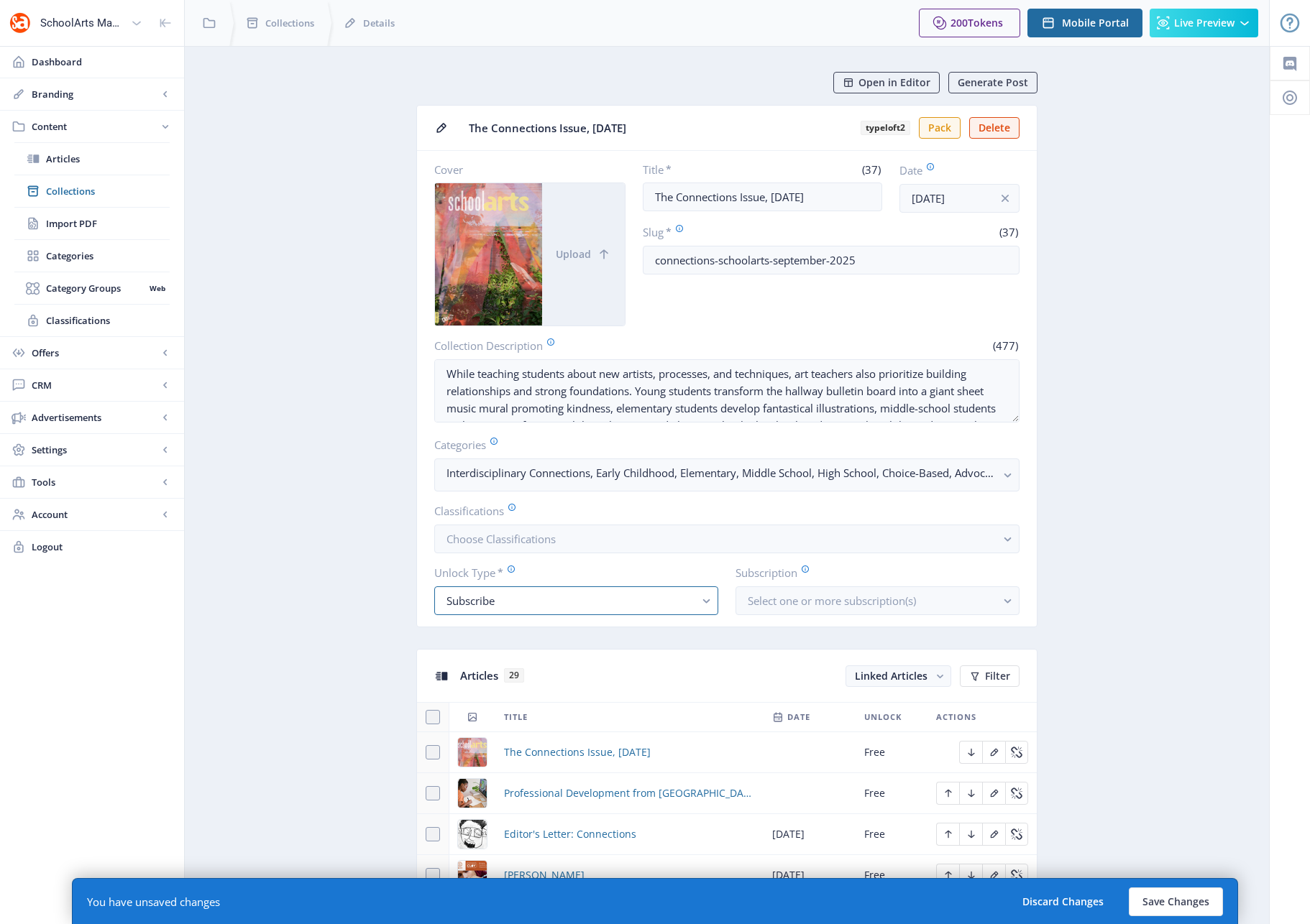
scroll to position [362, 0]
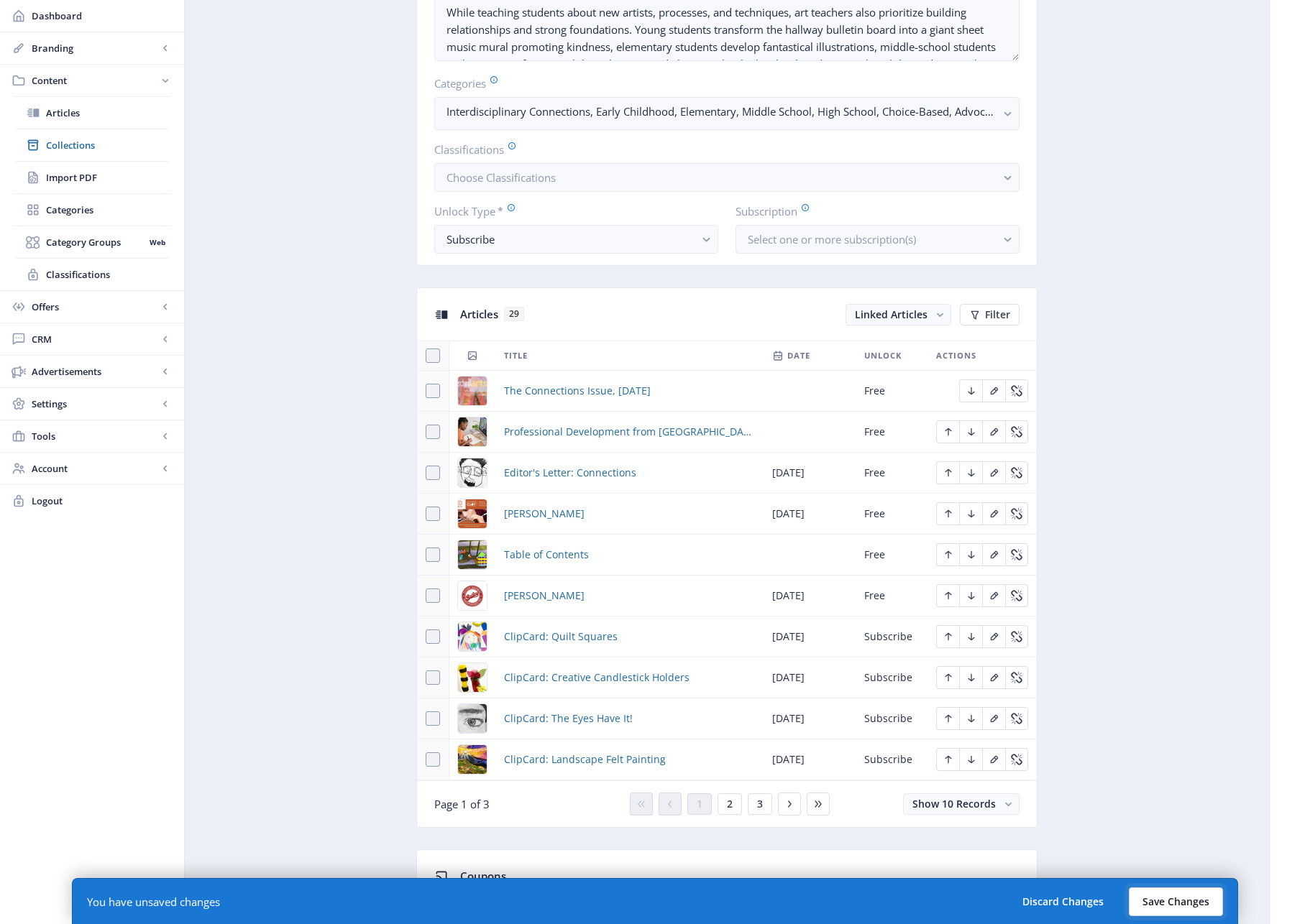
click at [1158, 898] on button "Save Changes" at bounding box center [1176, 902] width 94 height 28
